Goal: Transaction & Acquisition: Purchase product/service

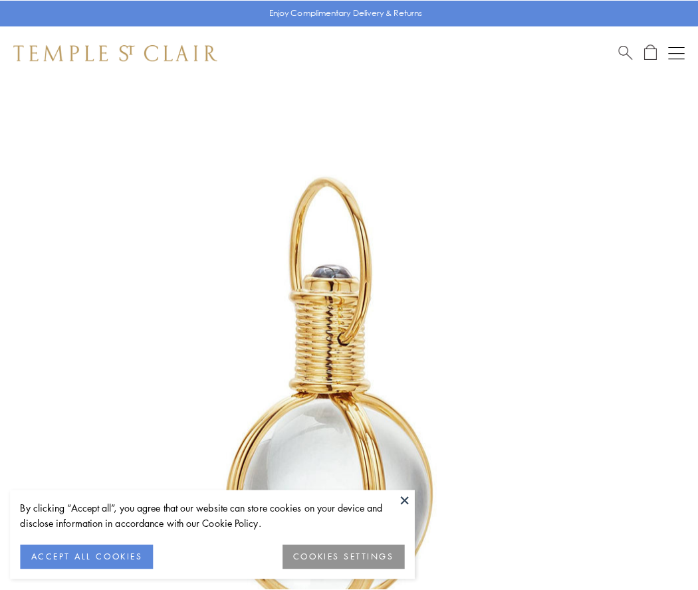
scroll to position [347, 0]
